Goal: Task Accomplishment & Management: Manage account settings

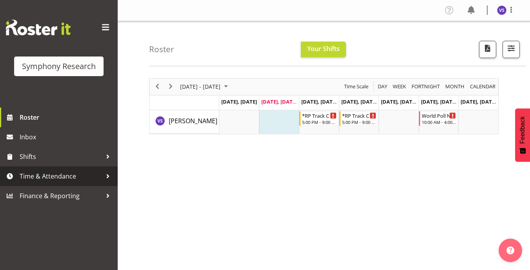
click at [106, 175] on div at bounding box center [108, 176] width 12 height 12
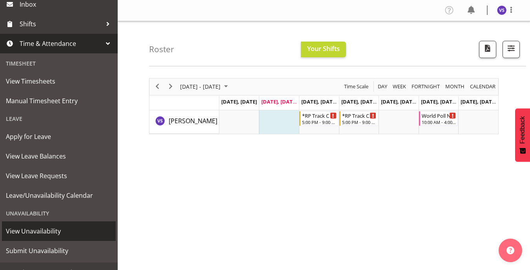
scroll to position [135, 0]
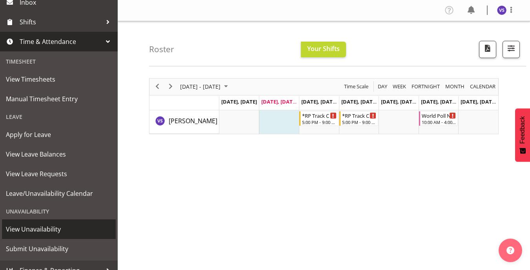
click at [57, 233] on span "View Unavailability" at bounding box center [59, 229] width 106 height 12
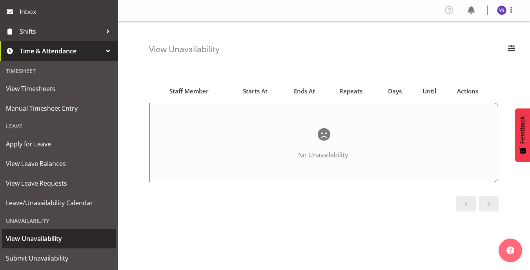
scroll to position [126, 0]
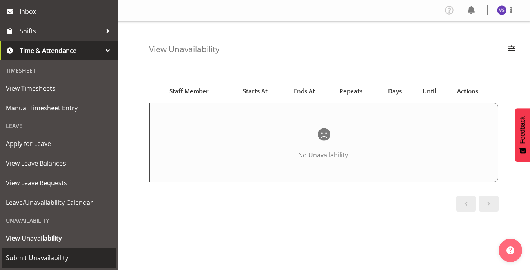
click at [52, 257] on span "Submit Unavailability" at bounding box center [59, 258] width 106 height 12
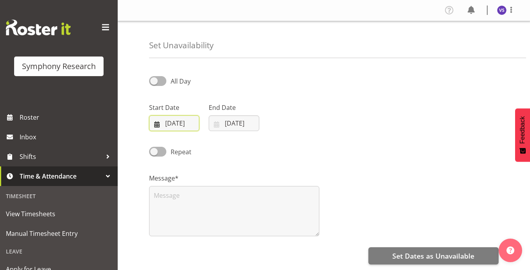
click at [157, 122] on input "12/08/2025" at bounding box center [174, 123] width 50 height 16
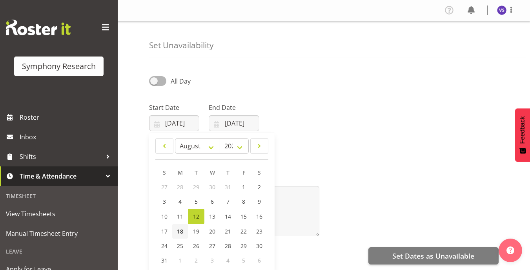
click at [180, 233] on span "18" at bounding box center [180, 231] width 6 height 7
type input "18/08/2025"
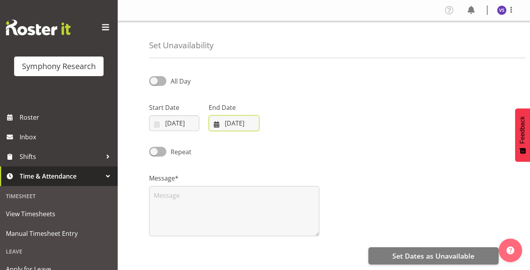
click at [221, 123] on input "[DATE]" at bounding box center [234, 123] width 50 height 16
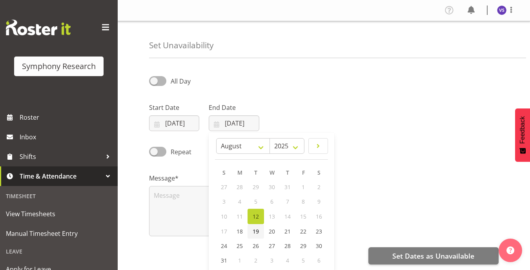
click at [254, 231] on span "19" at bounding box center [256, 231] width 6 height 7
type input "19/08/2025"
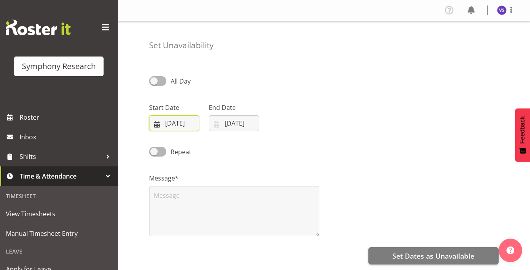
click at [156, 128] on input "18/08/2025" at bounding box center [174, 123] width 50 height 16
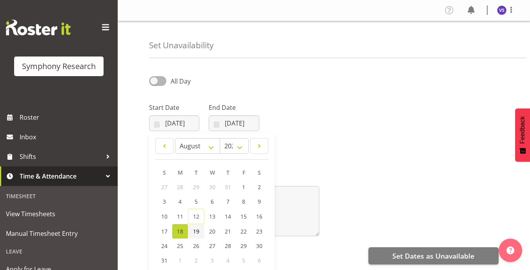
click at [199, 228] on span "19" at bounding box center [196, 231] width 6 height 7
type input "19/08/2025"
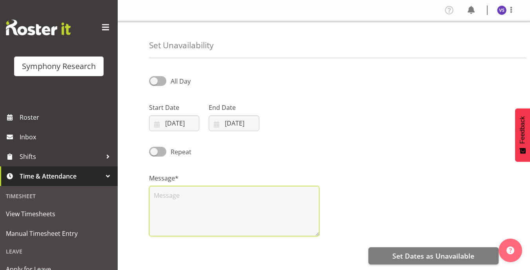
click at [181, 203] on textarea at bounding box center [234, 211] width 170 height 50
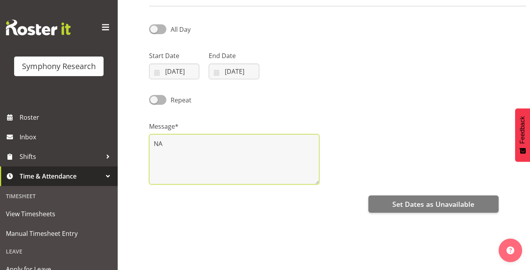
scroll to position [65, 0]
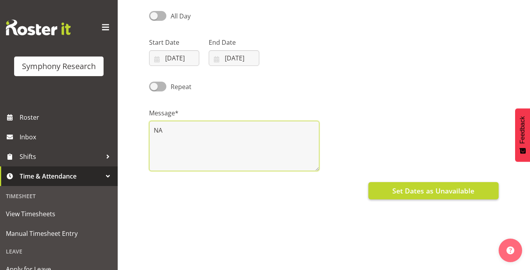
type textarea "NA"
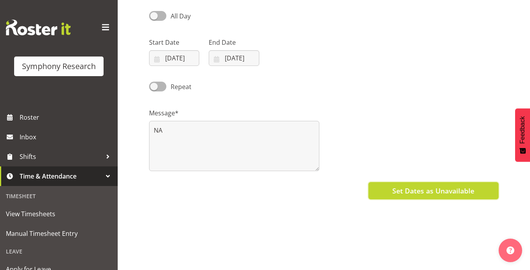
click at [388, 198] on button "Set Dates as Unavailable" at bounding box center [433, 190] width 130 height 17
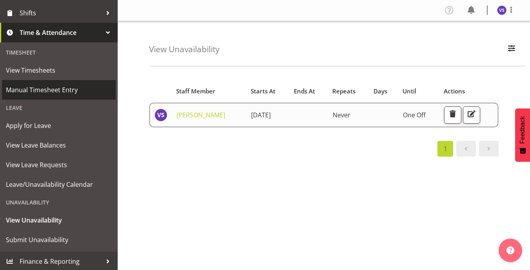
scroll to position [144, 0]
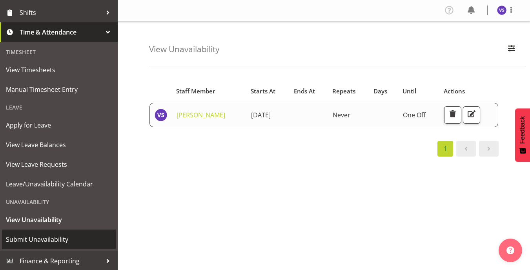
click at [66, 237] on span "Submit Unavailability" at bounding box center [59, 239] width 106 height 12
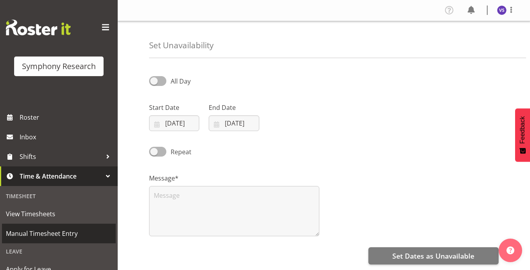
select select "7"
select select "2025"
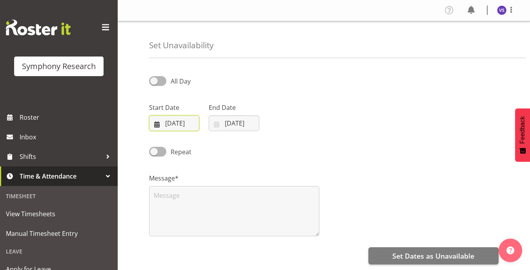
click at [155, 127] on input "12/08/2025" at bounding box center [174, 123] width 50 height 16
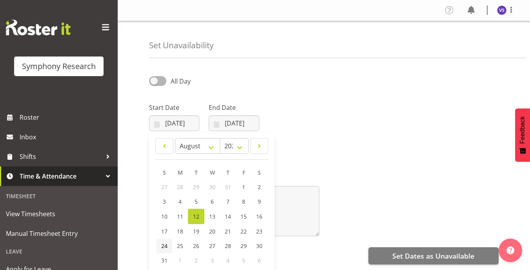
click at [169, 243] on link "24" at bounding box center [165, 246] width 16 height 15
type input "24/08/2025"
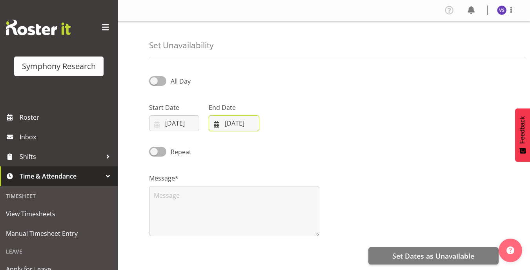
click at [215, 122] on input "12/08/2025" at bounding box center [234, 123] width 50 height 16
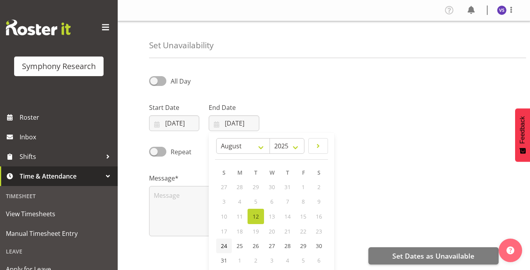
click at [223, 246] on span "24" at bounding box center [224, 245] width 6 height 7
type input "24/08/2025"
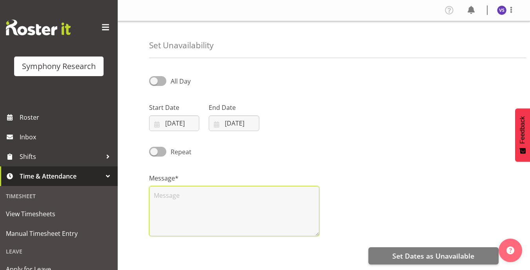
click at [178, 203] on textarea at bounding box center [234, 211] width 170 height 50
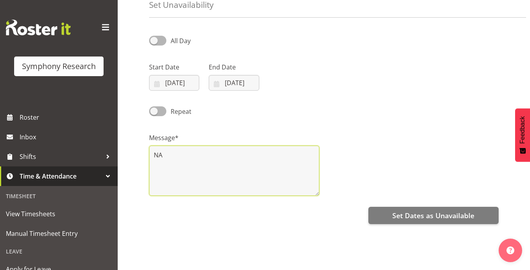
scroll to position [77, 0]
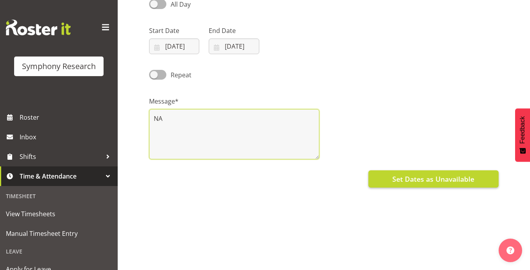
type textarea "NA"
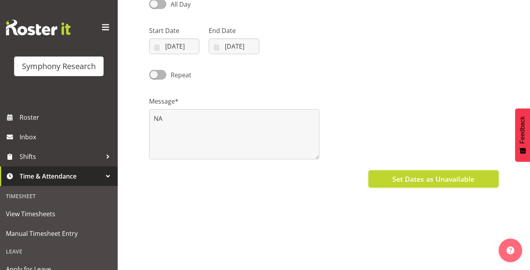
click at [424, 179] on span "Set Dates as Unavailable" at bounding box center [433, 179] width 82 height 10
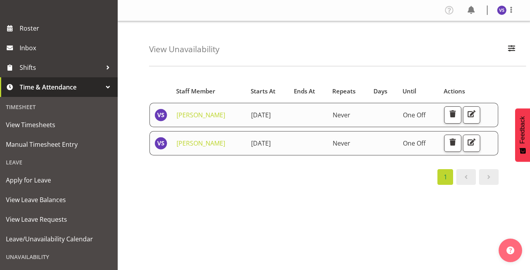
scroll to position [90, 0]
